Goal: Information Seeking & Learning: Find contact information

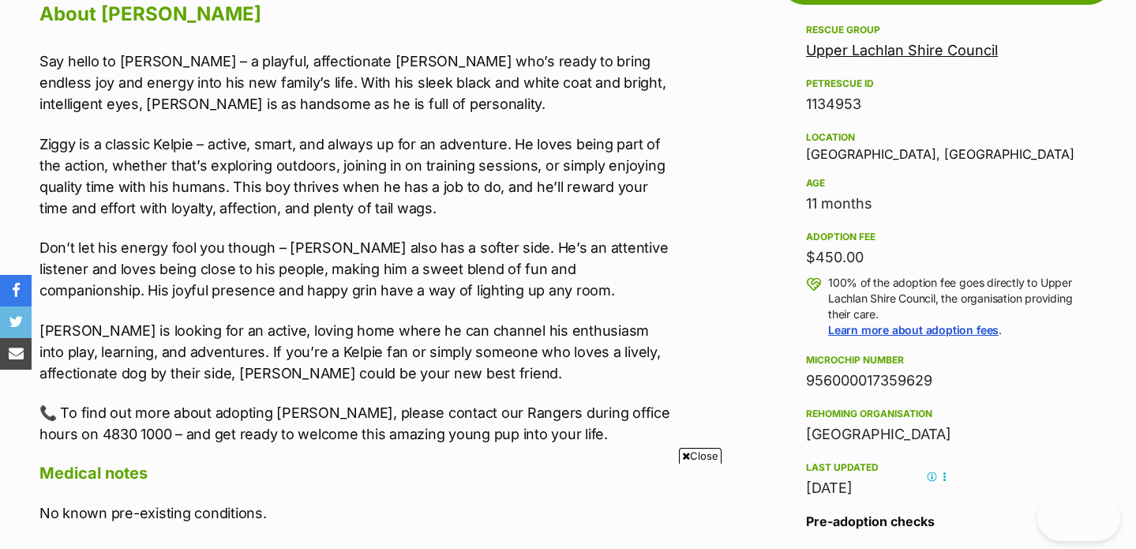
scroll to position [1482, 0]
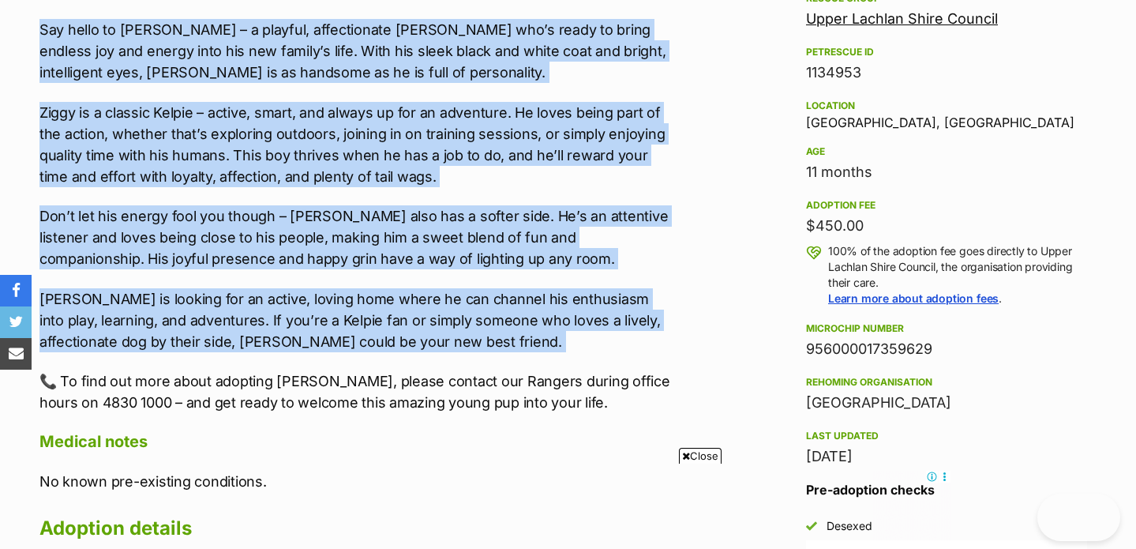
drag, startPoint x: 38, startPoint y: 58, endPoint x: 540, endPoint y: 347, distance: 578.8
click at [540, 347] on div "Upload Videos About Ziggy Say hello to Ziggy – a playful, affectionate Kelpie w…" at bounding box center [350, 381] width 653 height 943
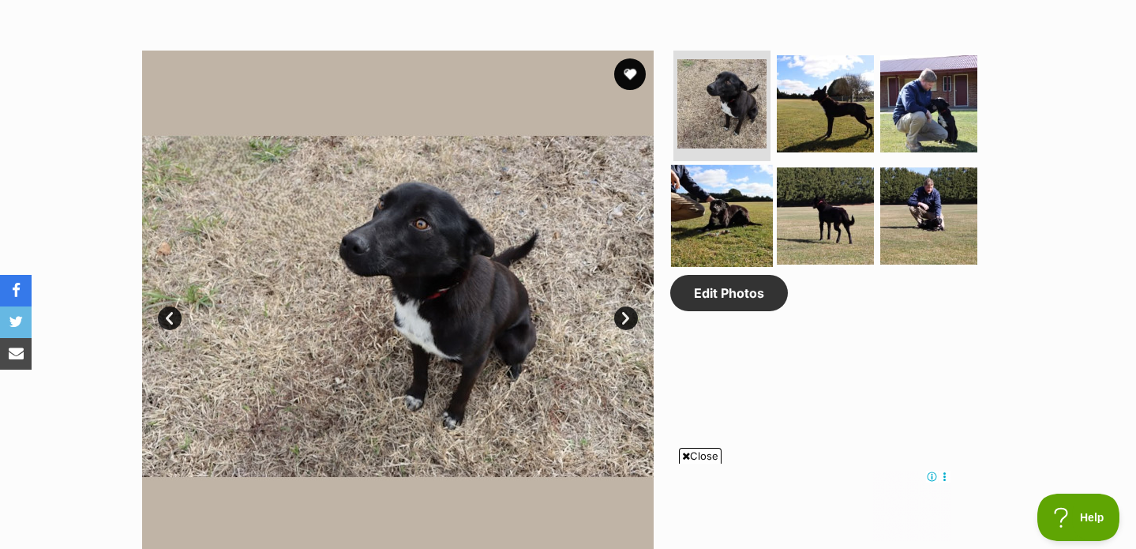
scroll to position [814, 0]
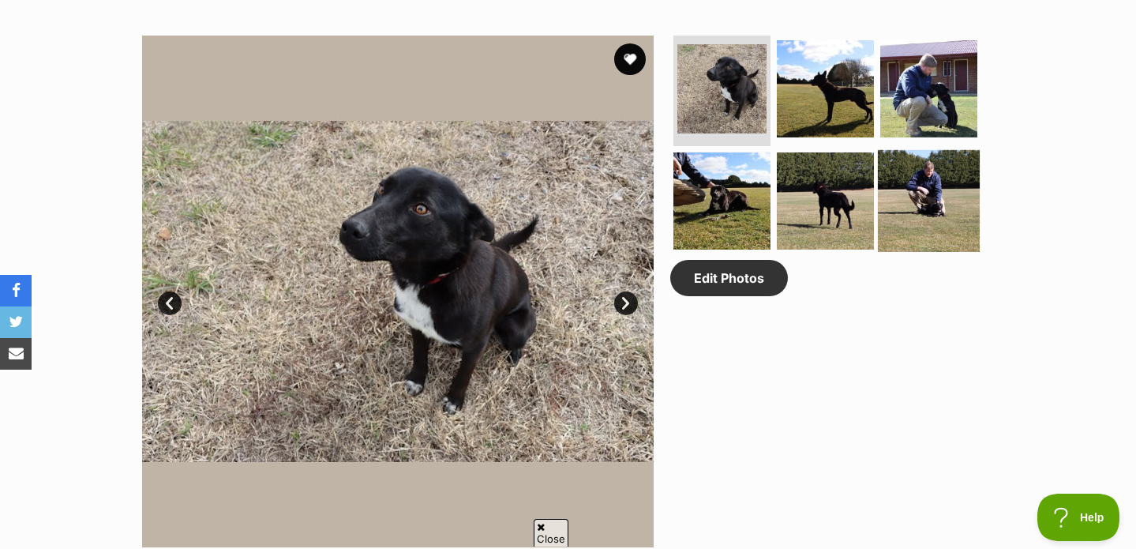
click at [907, 203] on img at bounding box center [929, 201] width 102 height 102
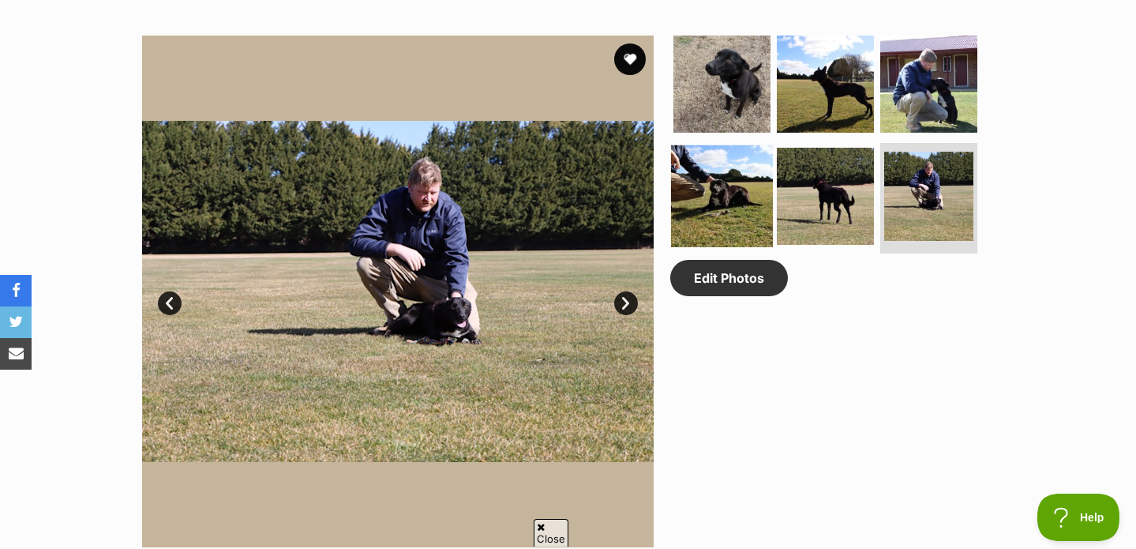
click at [707, 212] on img at bounding box center [722, 196] width 102 height 102
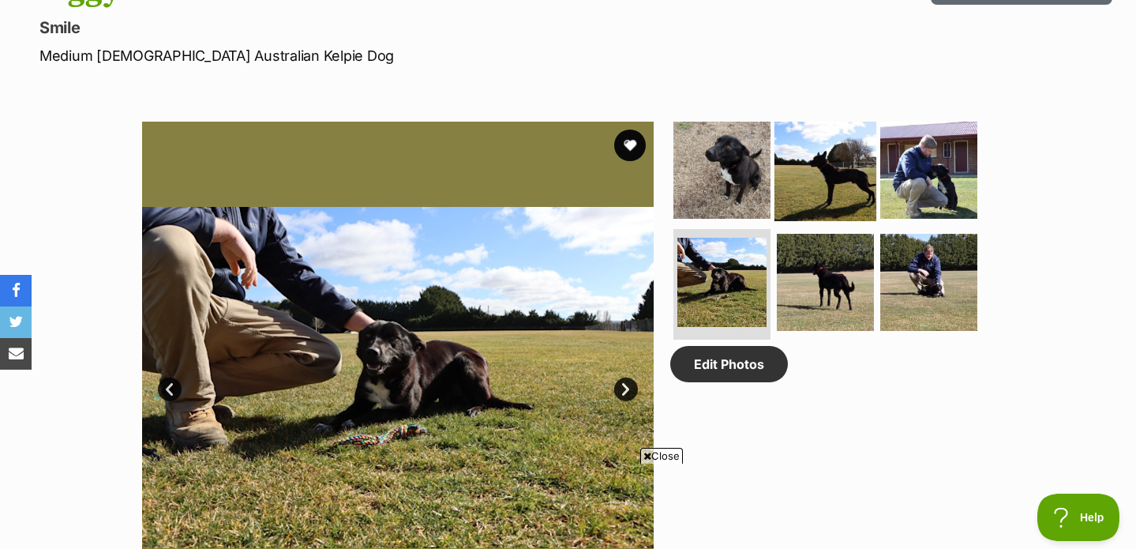
scroll to position [719, 0]
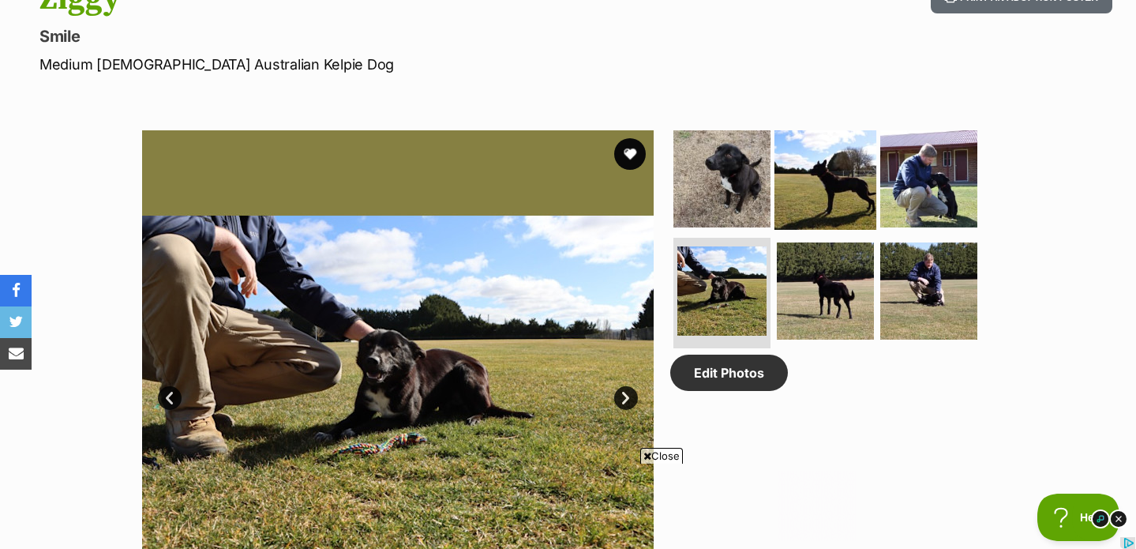
click at [808, 182] on img at bounding box center [825, 179] width 102 height 102
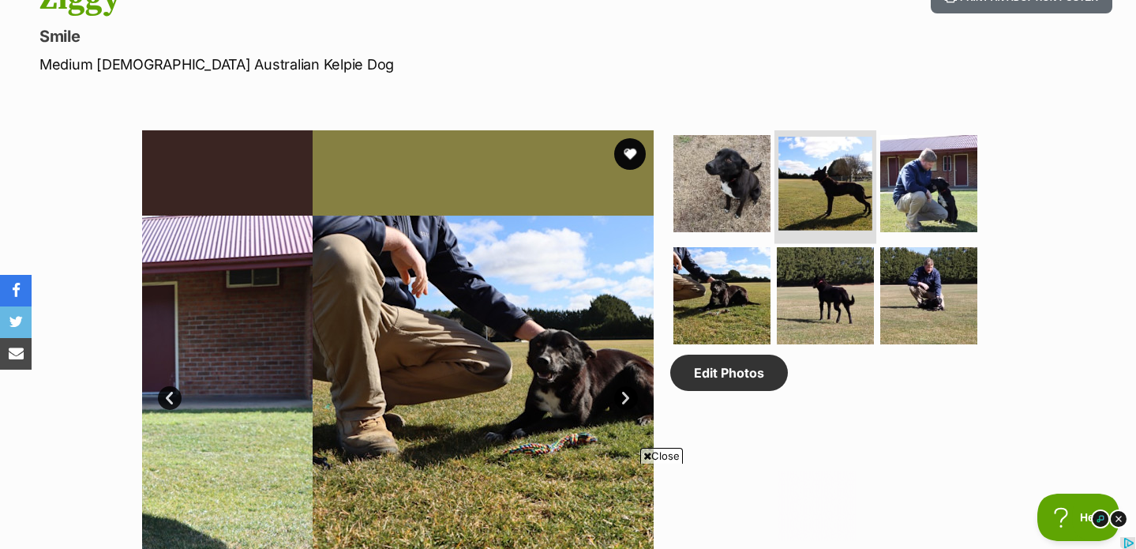
scroll to position [0, 0]
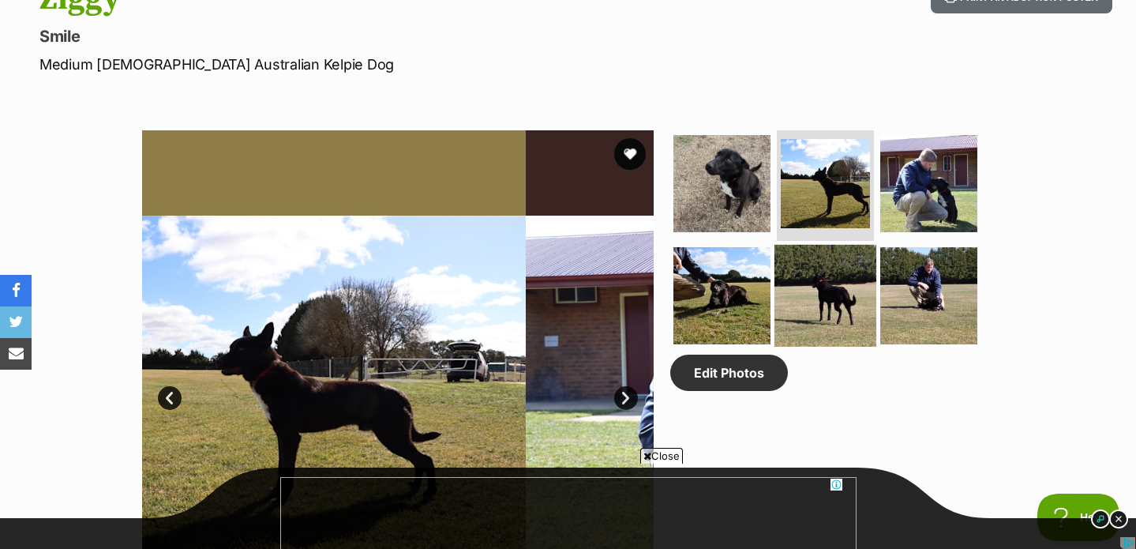
click at [816, 271] on img at bounding box center [825, 296] width 102 height 102
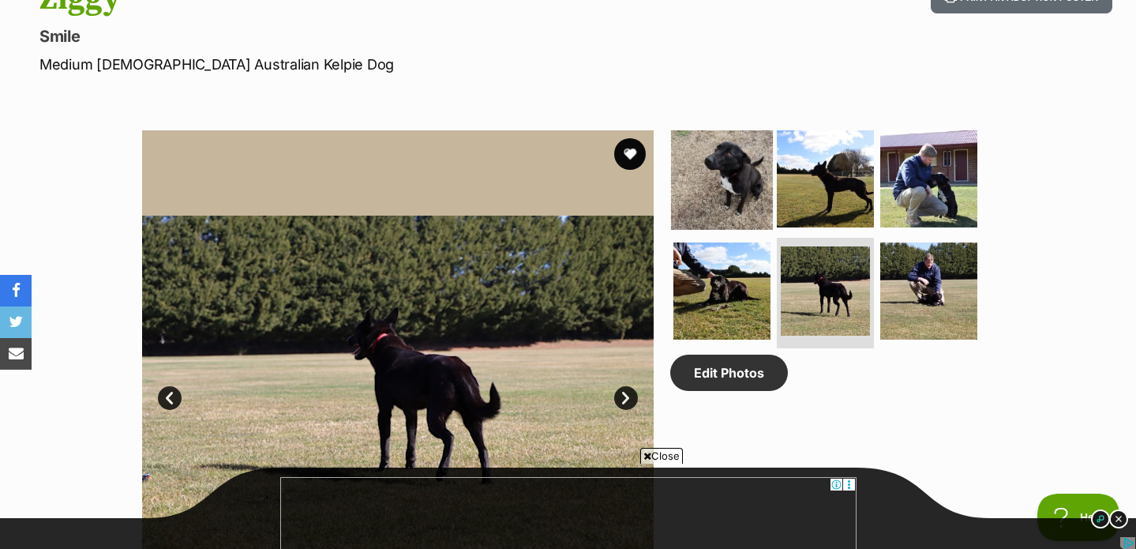
click at [753, 208] on img at bounding box center [722, 179] width 102 height 102
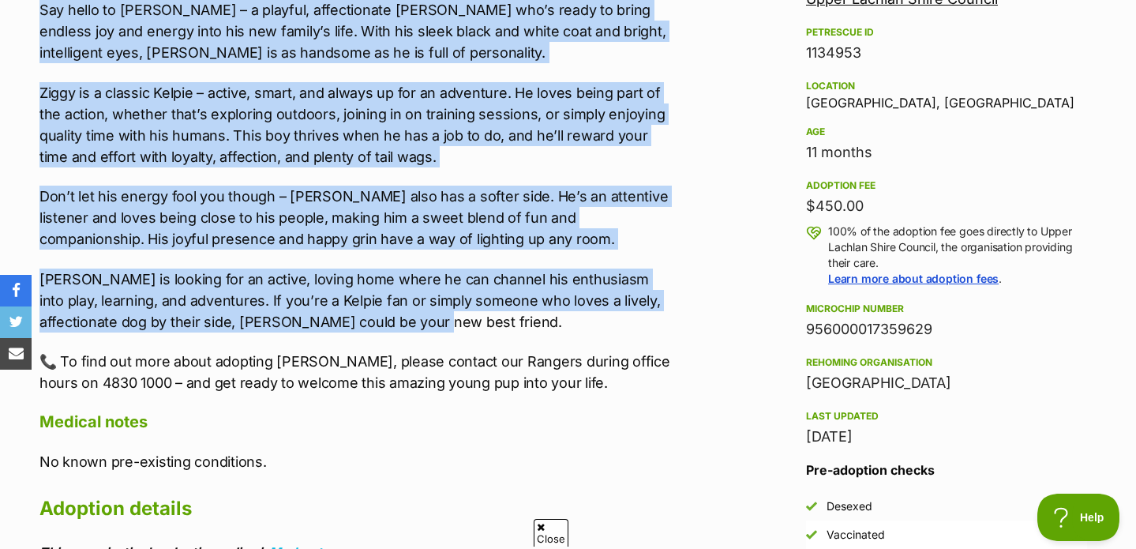
scroll to position [1500, 0]
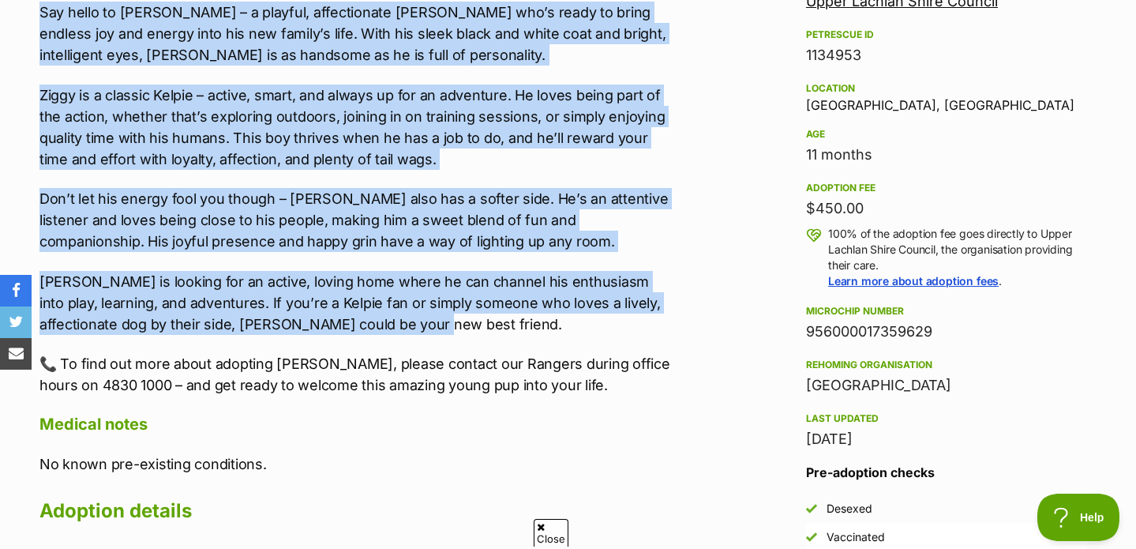
click at [446, 189] on p "Don’t let his energy fool you though – Ziggy also has a softer side. He’s an at…" at bounding box center [357, 220] width 637 height 64
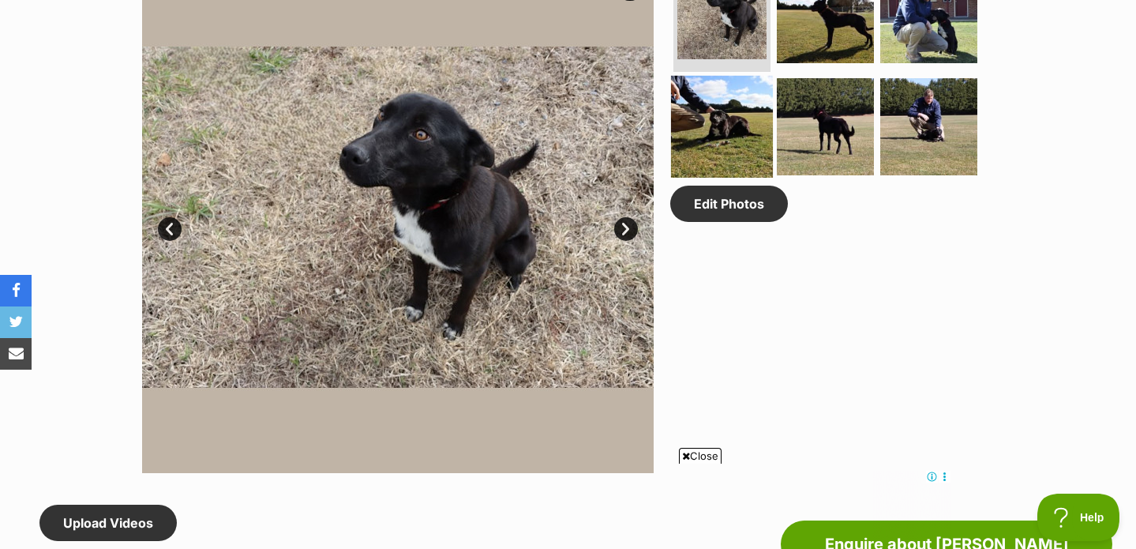
scroll to position [0, 0]
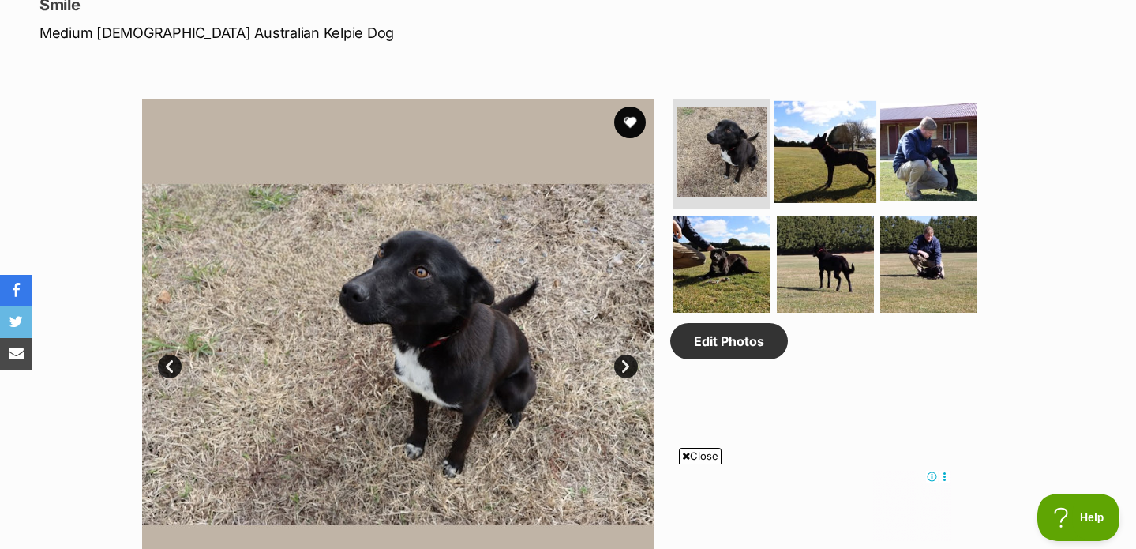
click at [835, 119] on img at bounding box center [825, 152] width 102 height 102
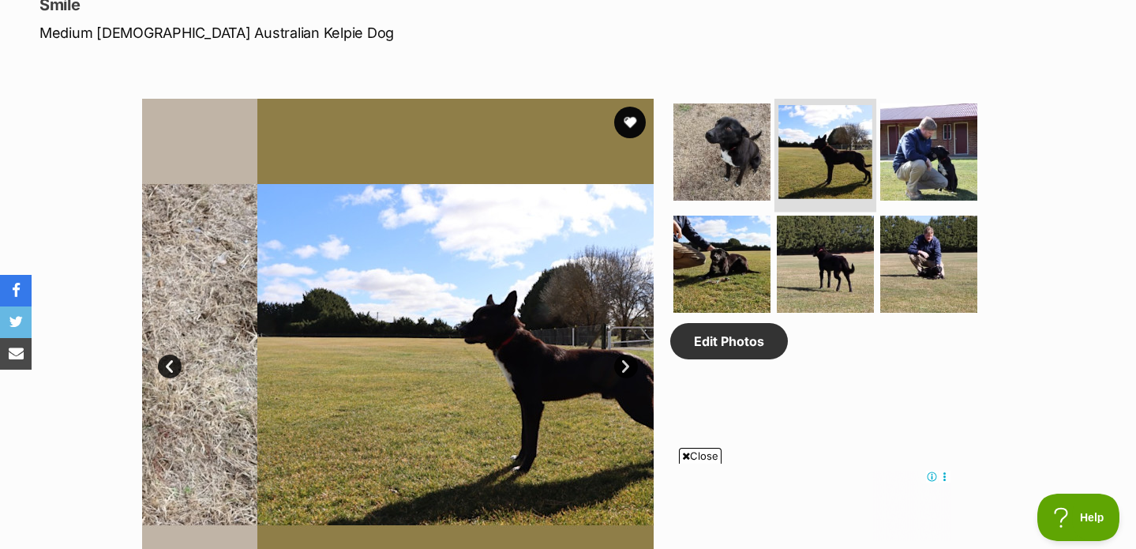
scroll to position [747, 0]
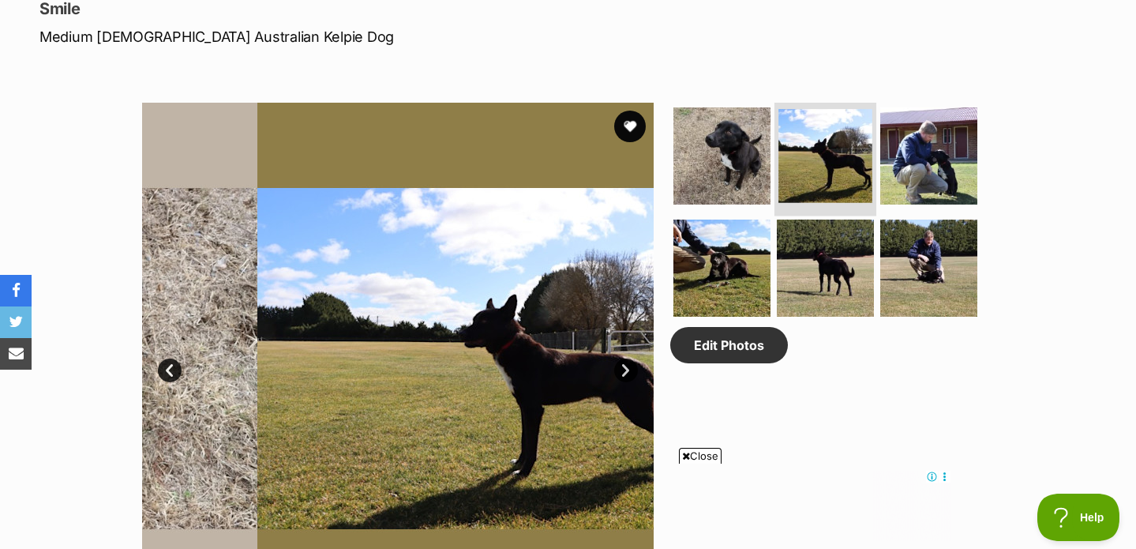
click at [830, 158] on img at bounding box center [825, 156] width 94 height 94
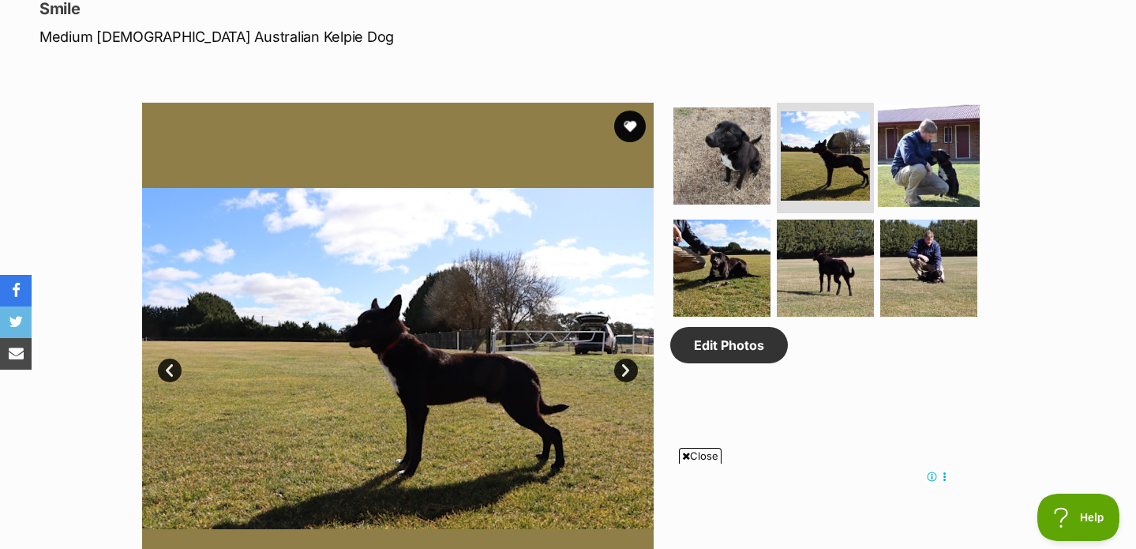
click at [912, 157] on img at bounding box center [929, 156] width 102 height 102
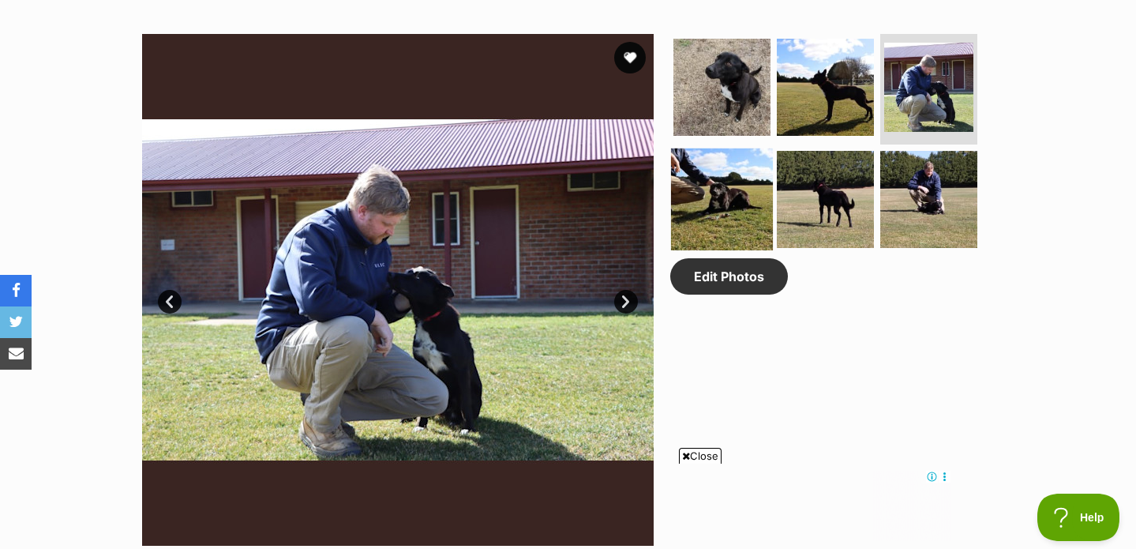
scroll to position [825, 0]
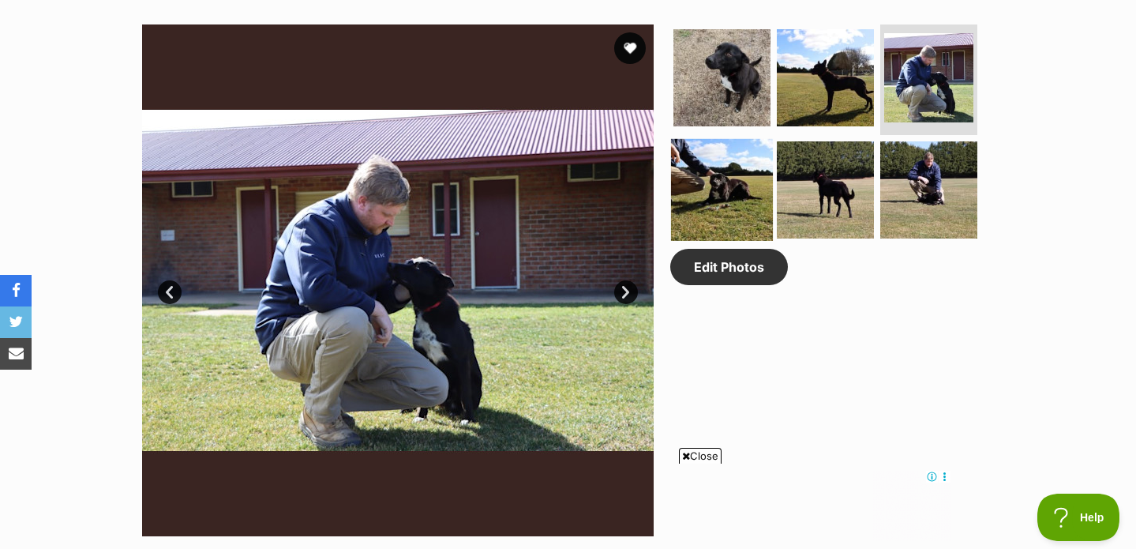
click at [745, 170] on img at bounding box center [722, 190] width 102 height 102
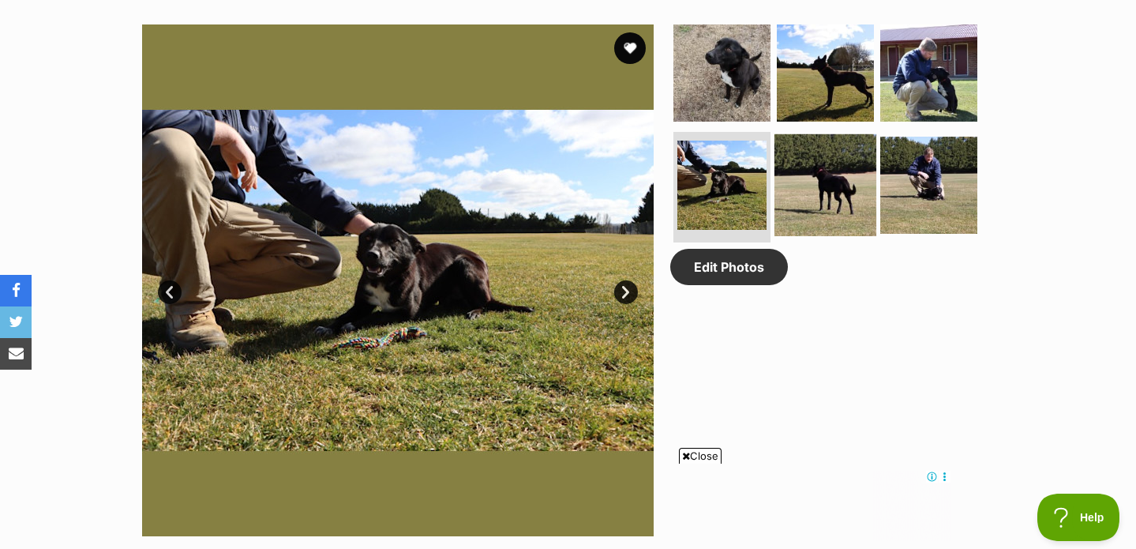
click at [839, 176] on img at bounding box center [825, 185] width 102 height 102
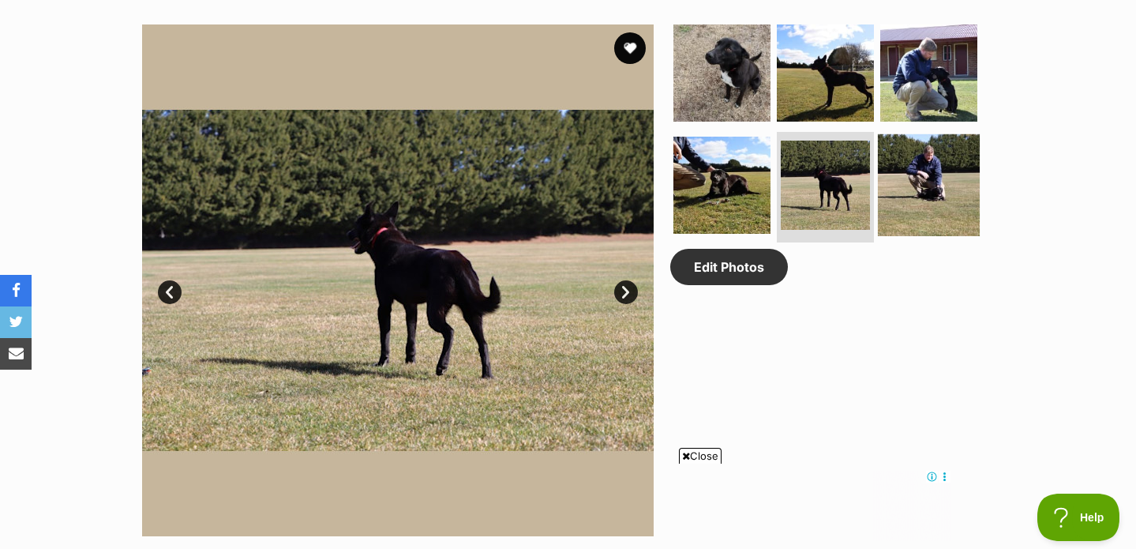
click at [917, 170] on img at bounding box center [929, 185] width 102 height 102
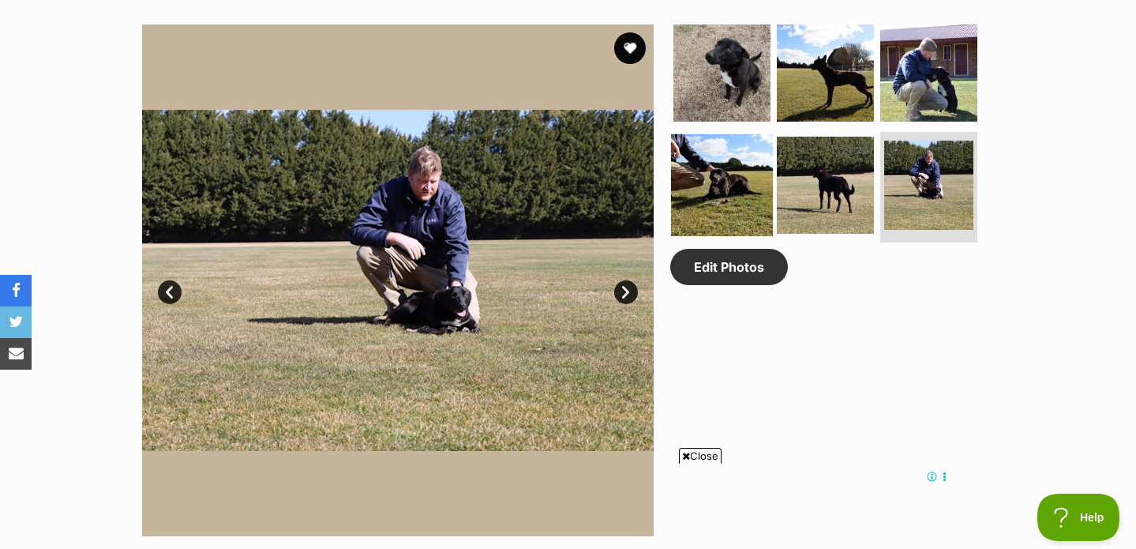
click at [761, 198] on img at bounding box center [722, 185] width 102 height 102
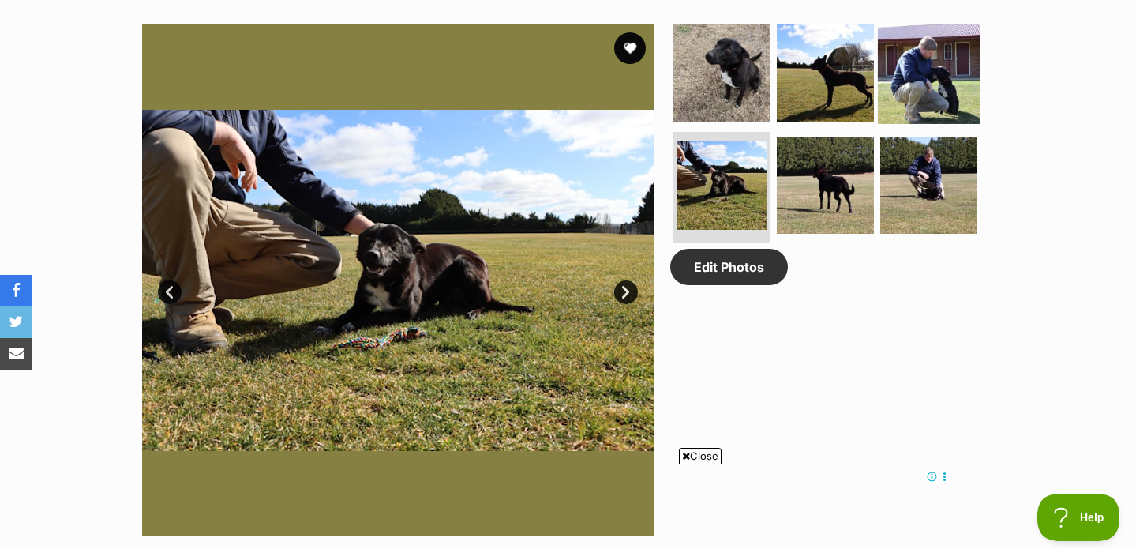
click at [928, 90] on img at bounding box center [929, 73] width 102 height 102
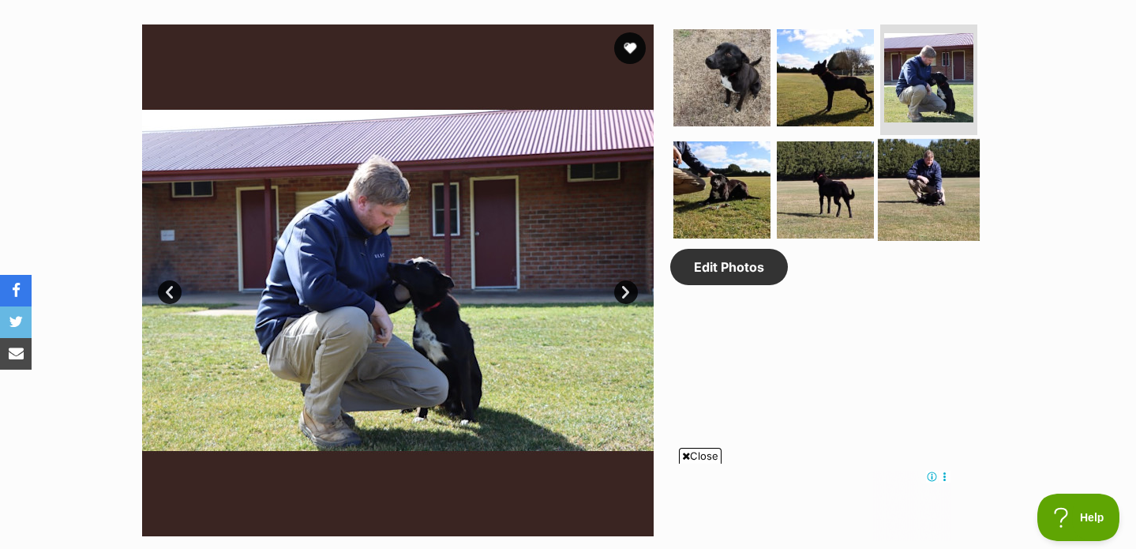
click at [899, 193] on img at bounding box center [929, 190] width 102 height 102
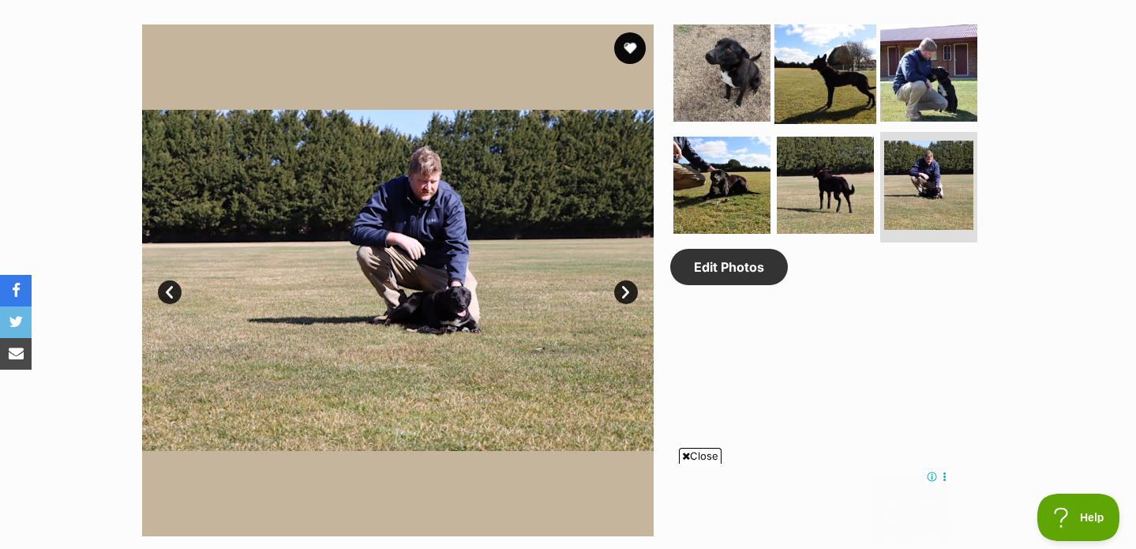
click at [819, 68] on img at bounding box center [825, 73] width 102 height 102
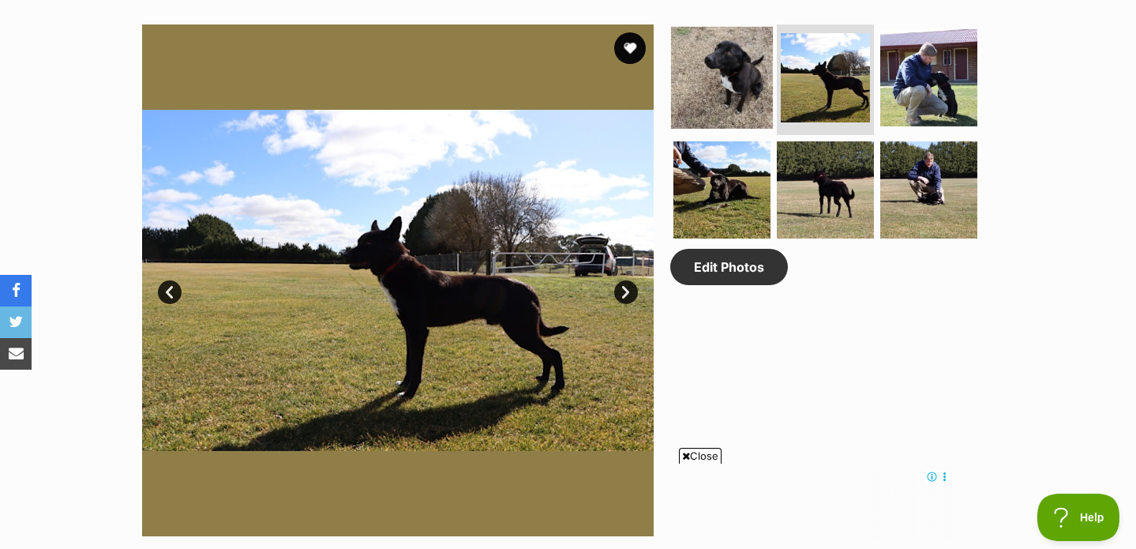
click at [746, 83] on img at bounding box center [722, 78] width 102 height 102
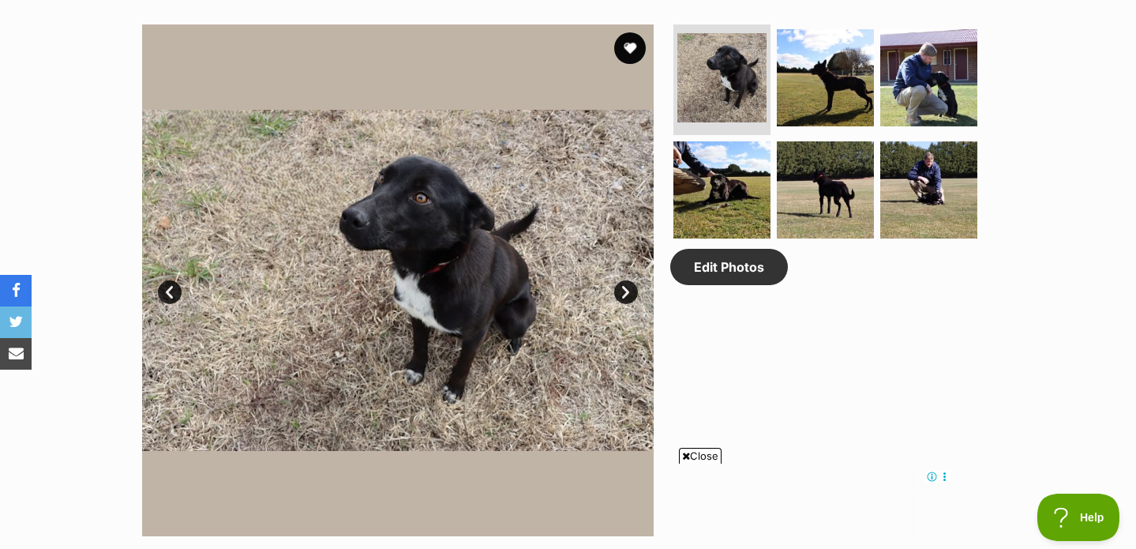
click at [556, 152] on img at bounding box center [397, 279] width 511 height 511
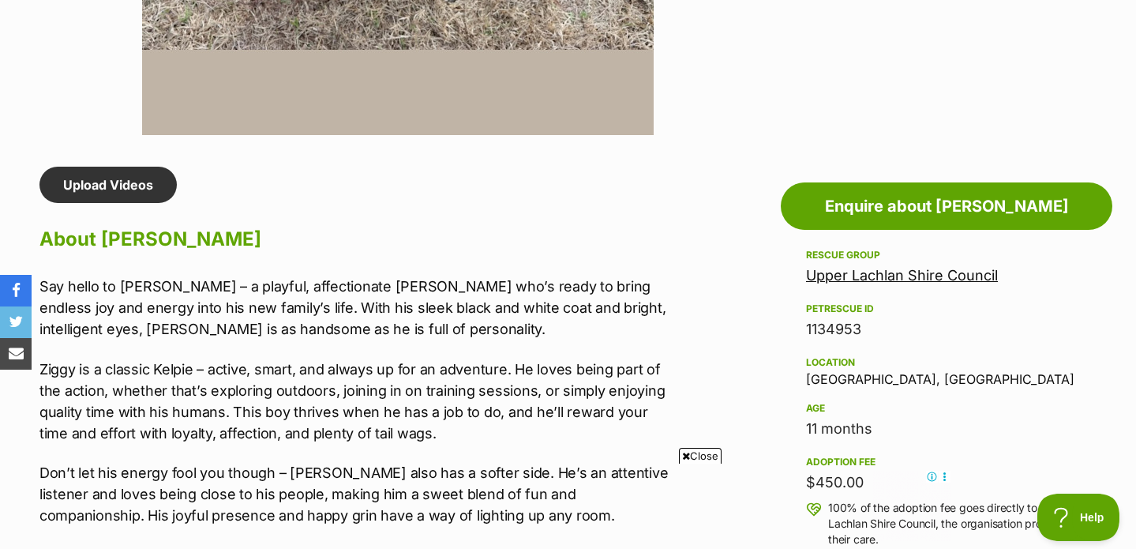
scroll to position [1182, 0]
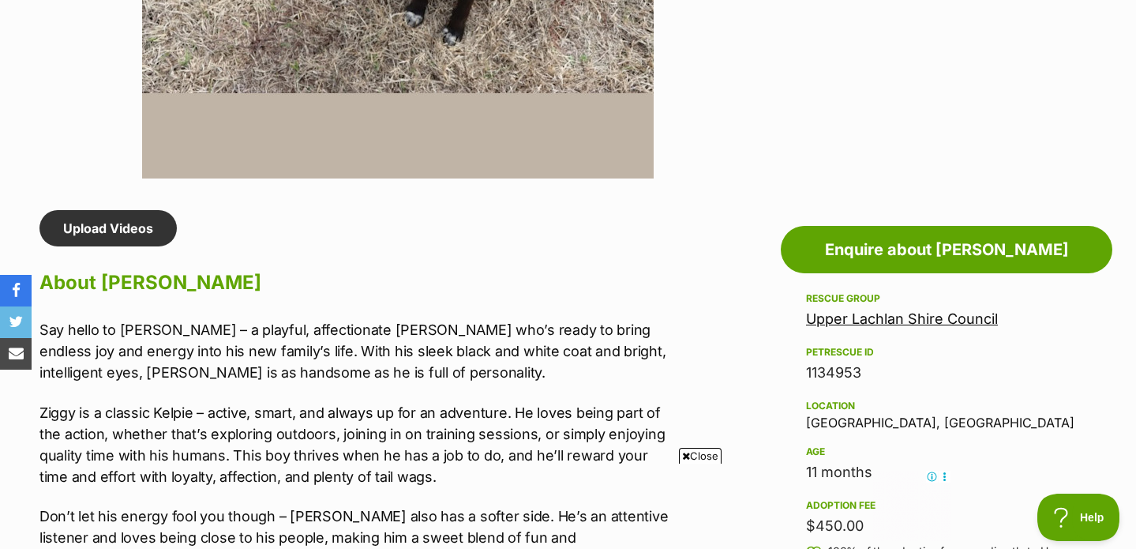
drag, startPoint x: 890, startPoint y: 372, endPoint x: 686, endPoint y: 372, distance: 204.4
click at [810, 392] on div "Rescue group Upper Lachlan Shire Council PetRescue ID 1134953 Location Crookwel…" at bounding box center [946, 528] width 281 height 478
drag, startPoint x: 876, startPoint y: 367, endPoint x: 802, endPoint y: 367, distance: 74.2
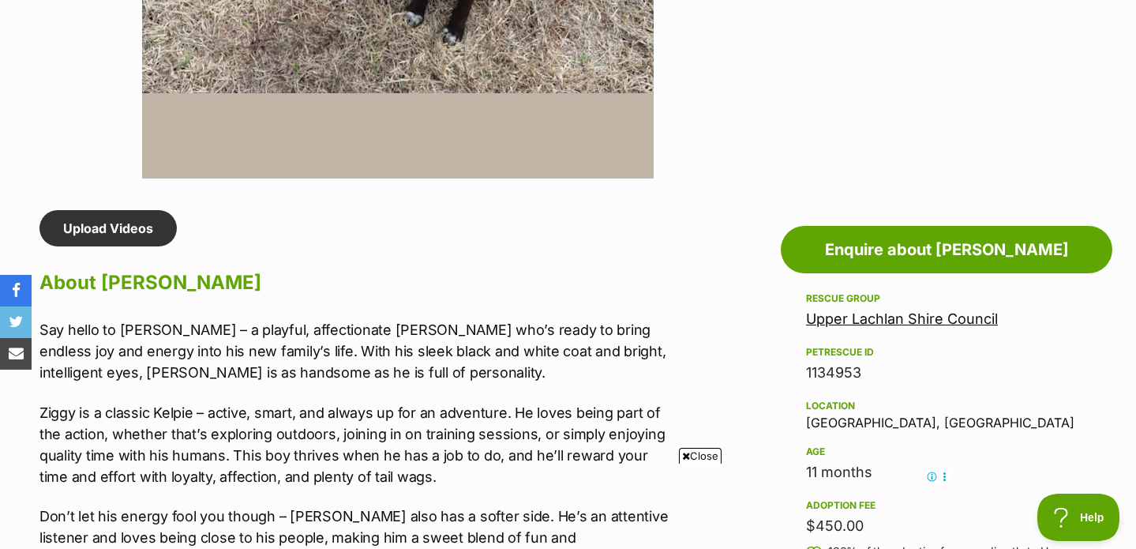
copy div "1134953"
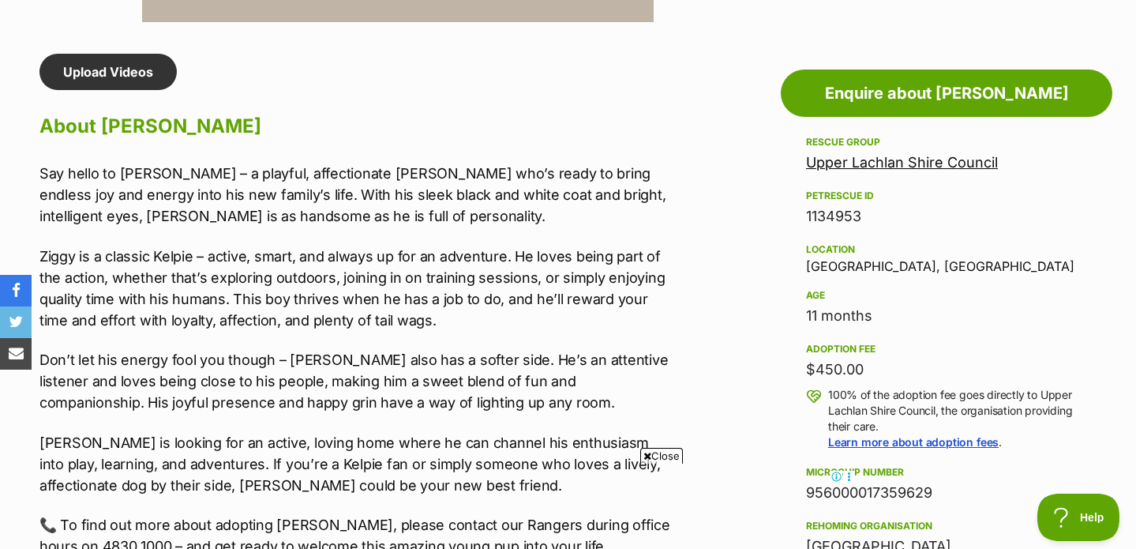
scroll to position [1394, 0]
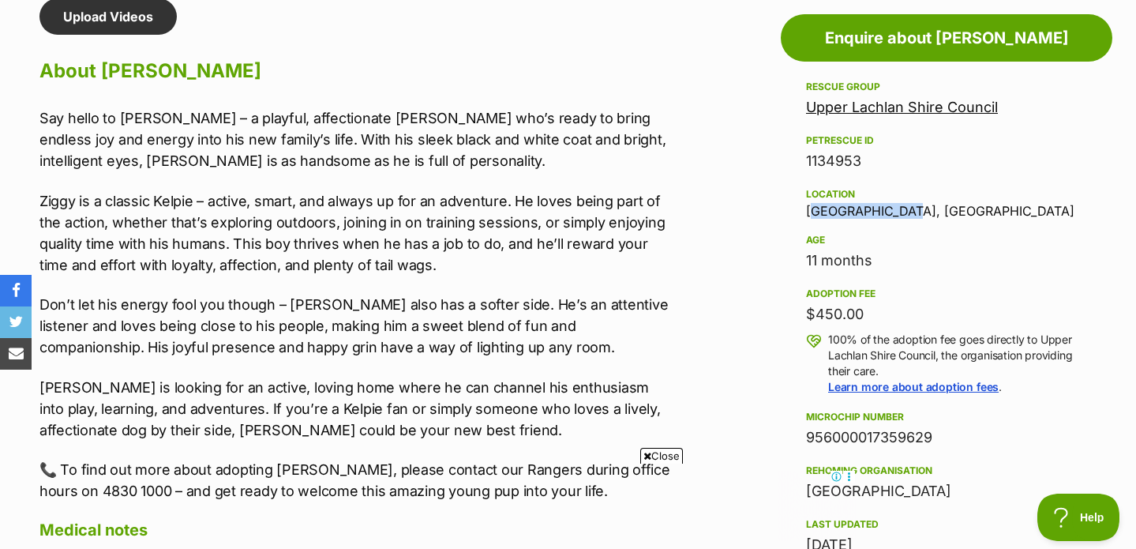
drag, startPoint x: 809, startPoint y: 212, endPoint x: 965, endPoint y: 212, distance: 156.3
click at [960, 212] on div "Location Crookwell, NSW" at bounding box center [946, 201] width 281 height 33
copy div "[GEOGRAPHIC_DATA], [GEOGRAPHIC_DATA]"
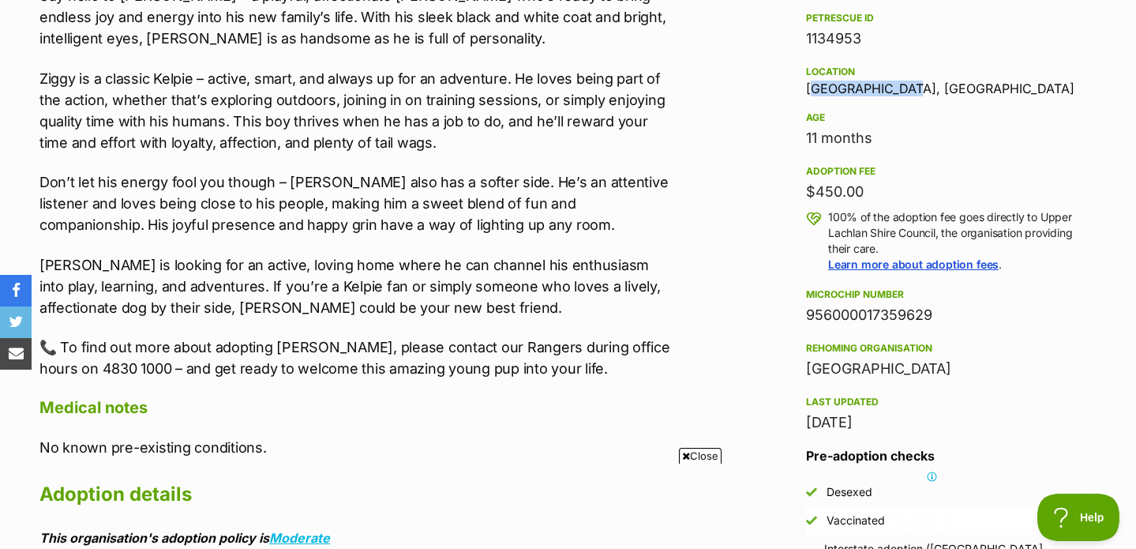
scroll to position [1494, 0]
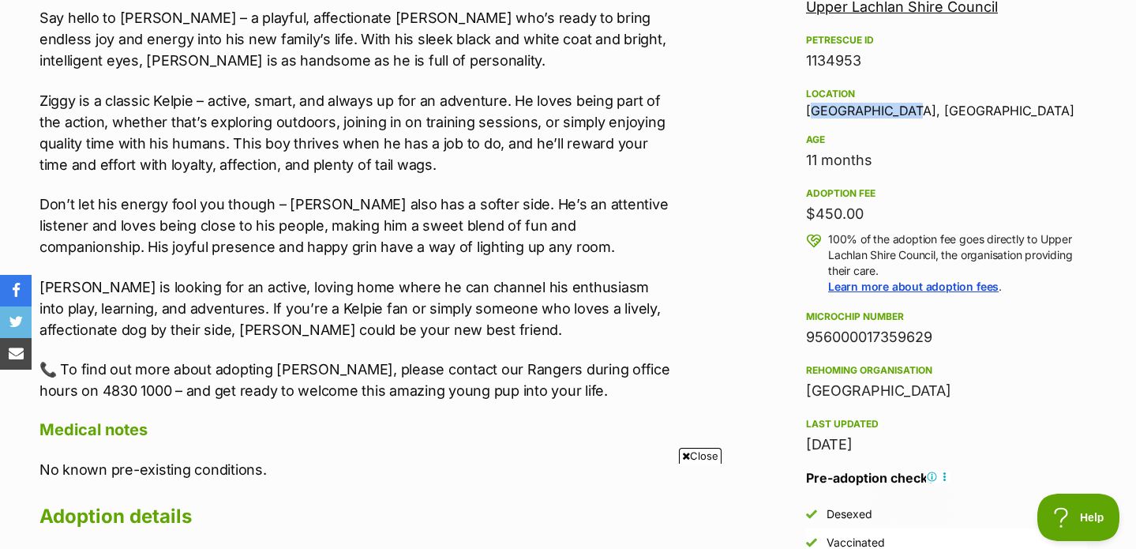
drag, startPoint x: 805, startPoint y: 334, endPoint x: 986, endPoint y: 336, distance: 180.8
click at [986, 336] on div "956000017359629" at bounding box center [946, 337] width 281 height 22
copy div "956000017359629"
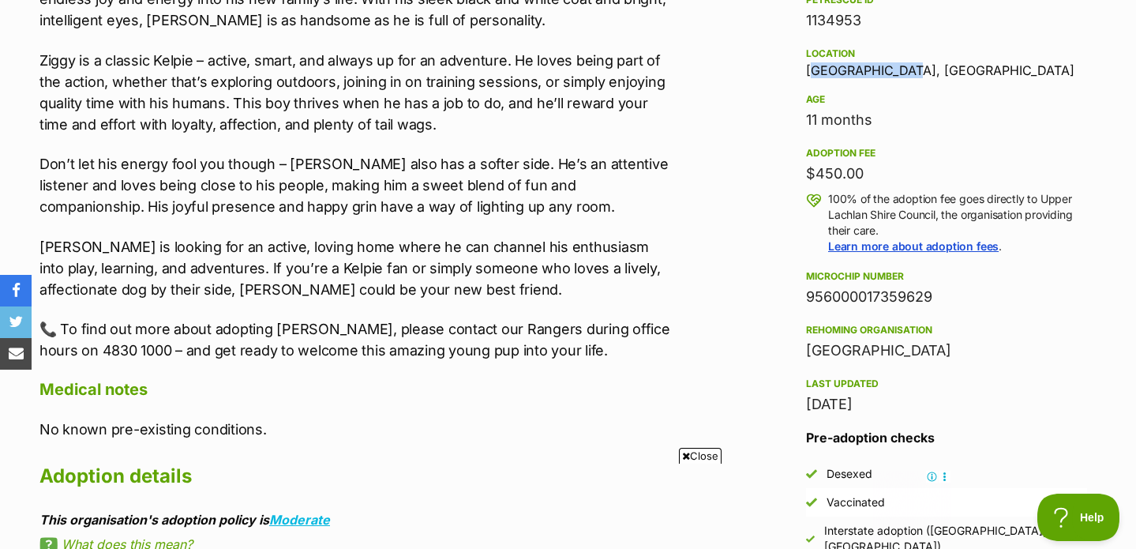
scroll to position [973, 0]
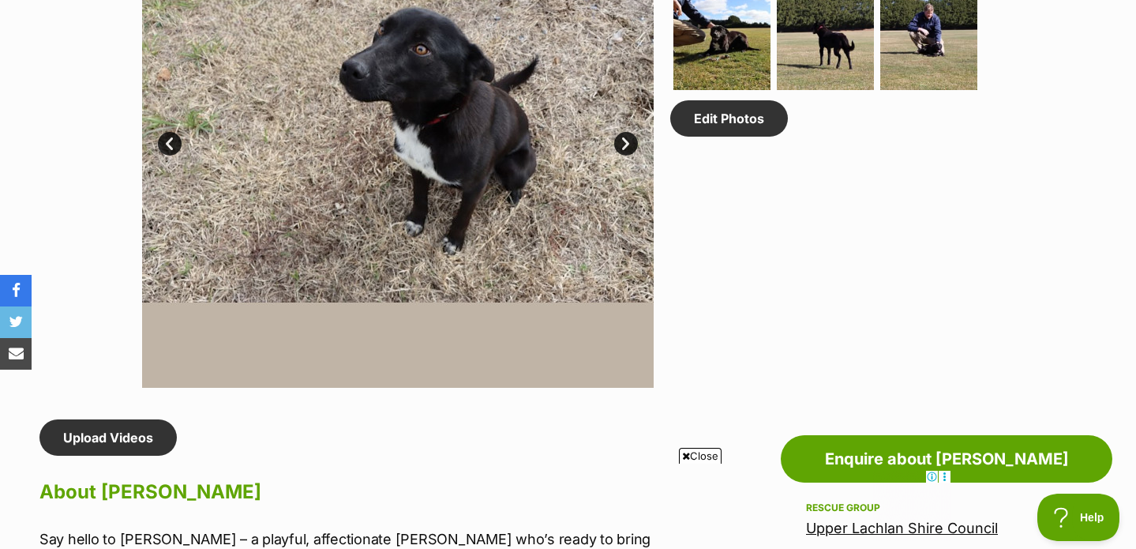
click at [721, 340] on div "Edit Photos" at bounding box center [832, 131] width 324 height 511
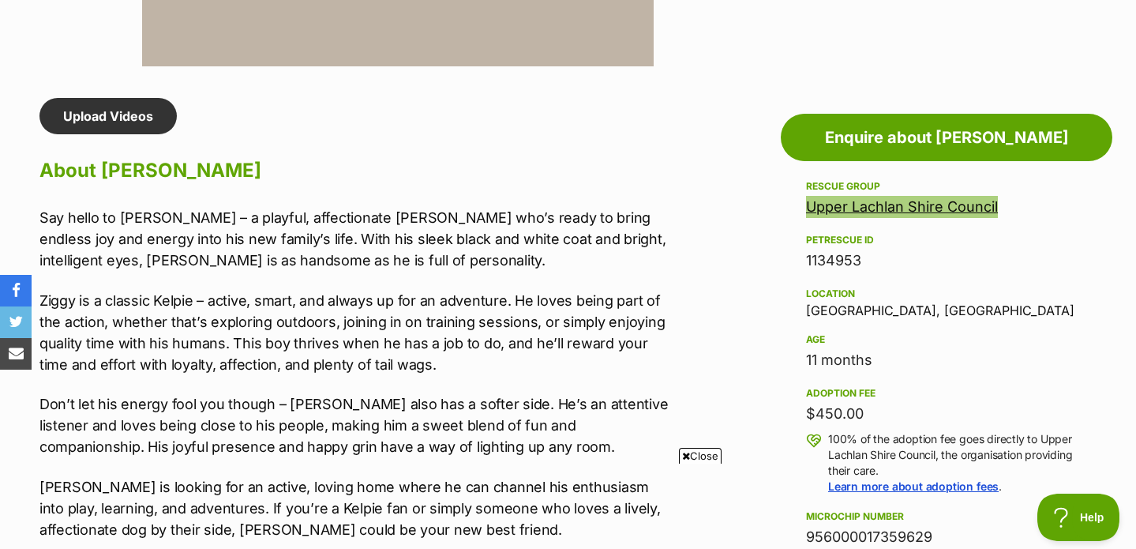
scroll to position [0, 0]
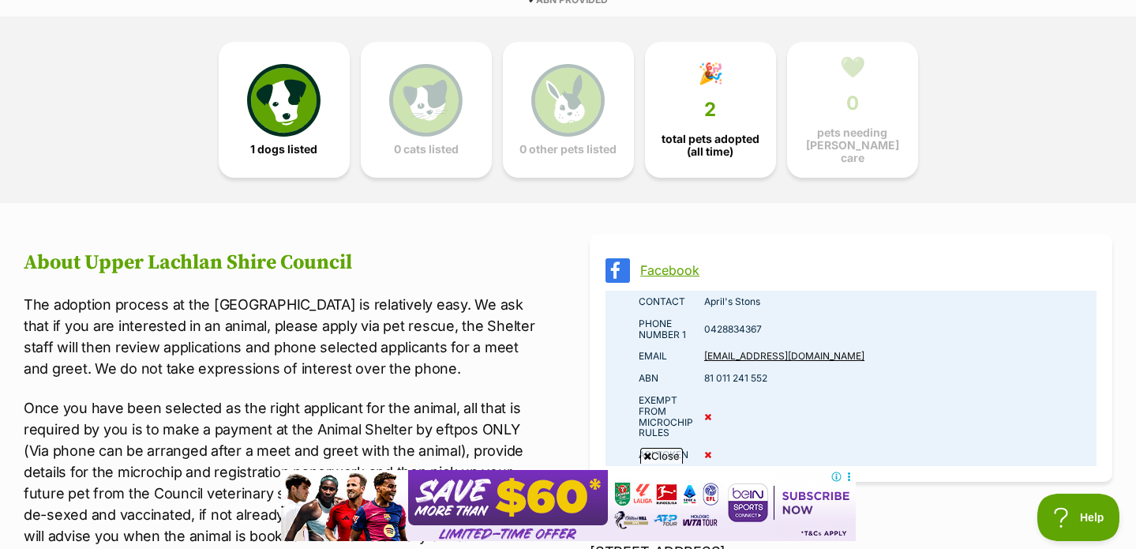
scroll to position [954, 0]
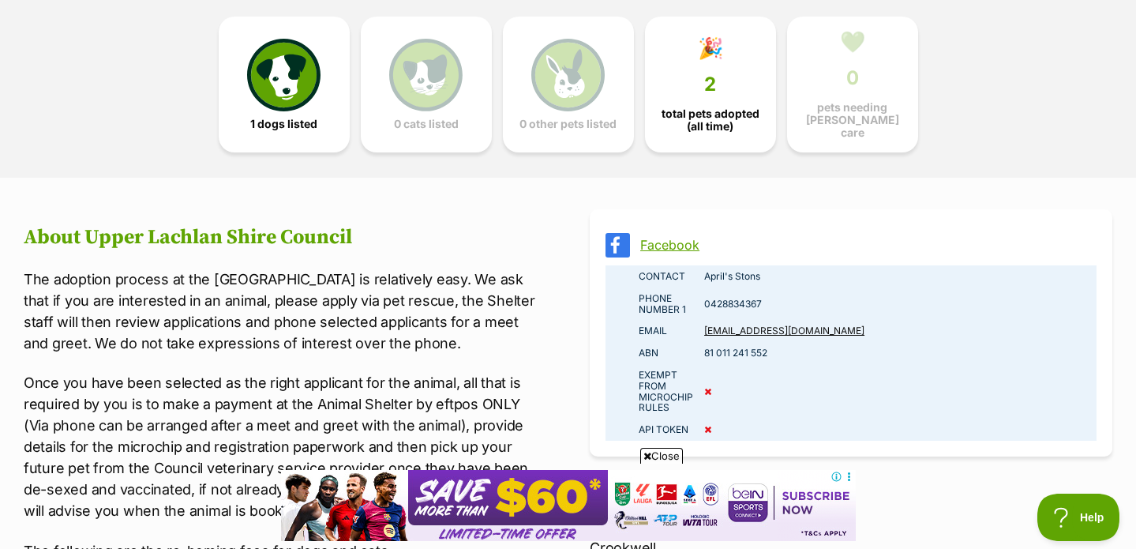
click at [671, 238] on link "Facebook" at bounding box center [865, 245] width 450 height 14
